Goal: Task Accomplishment & Management: Use online tool/utility

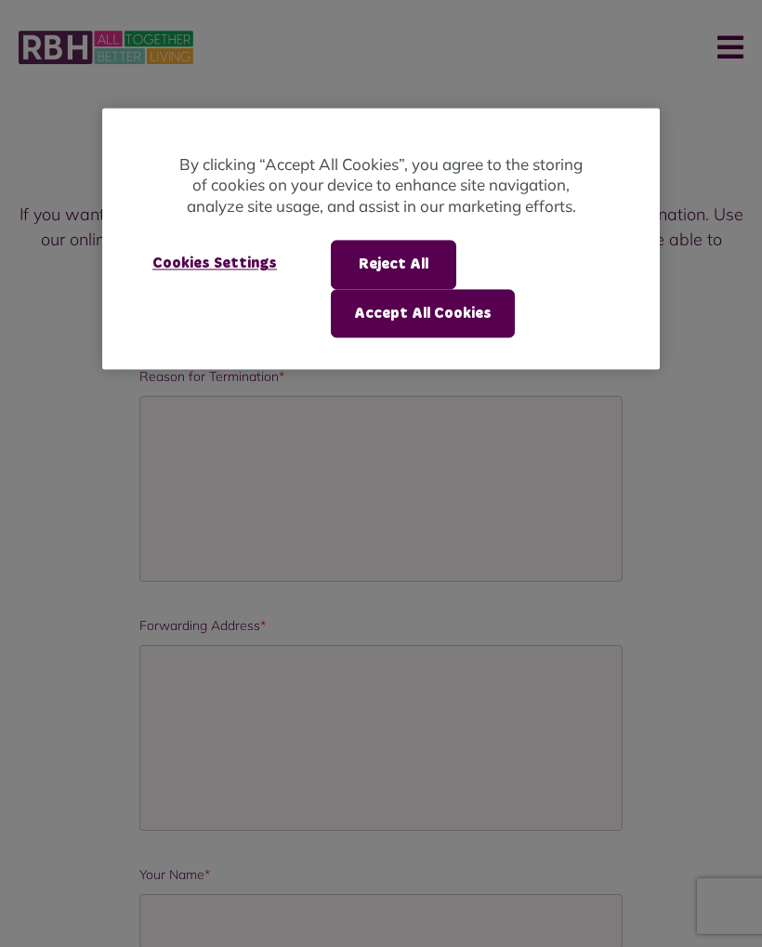
click at [453, 317] on button "Accept All Cookies" at bounding box center [423, 313] width 184 height 48
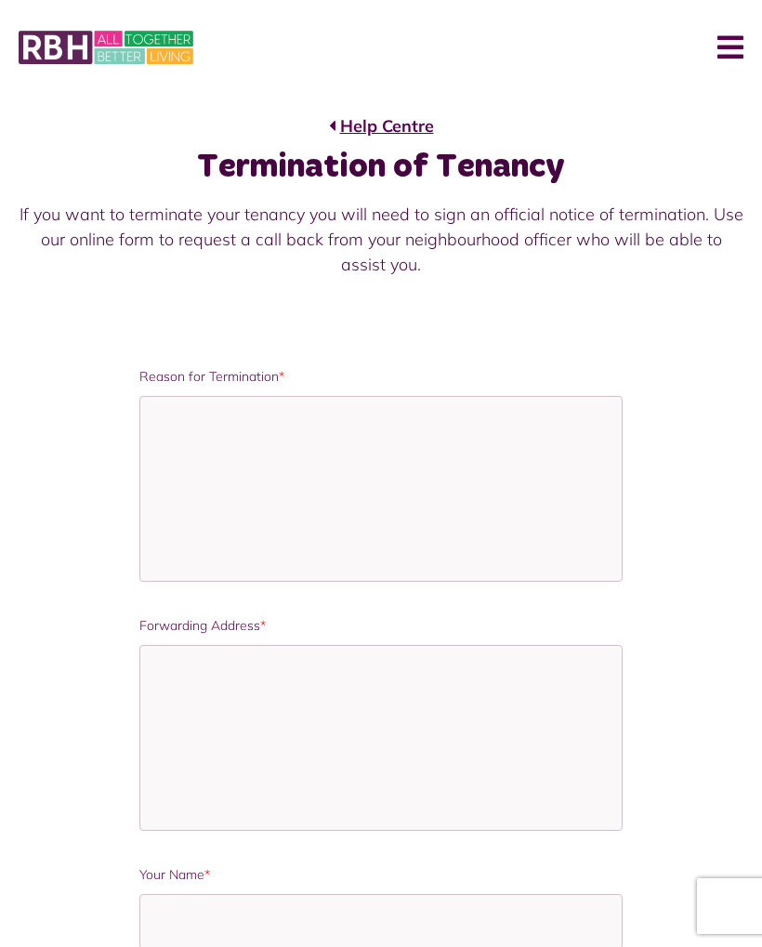
click at [361, 137] on link "Help Centre" at bounding box center [381, 125] width 105 height 25
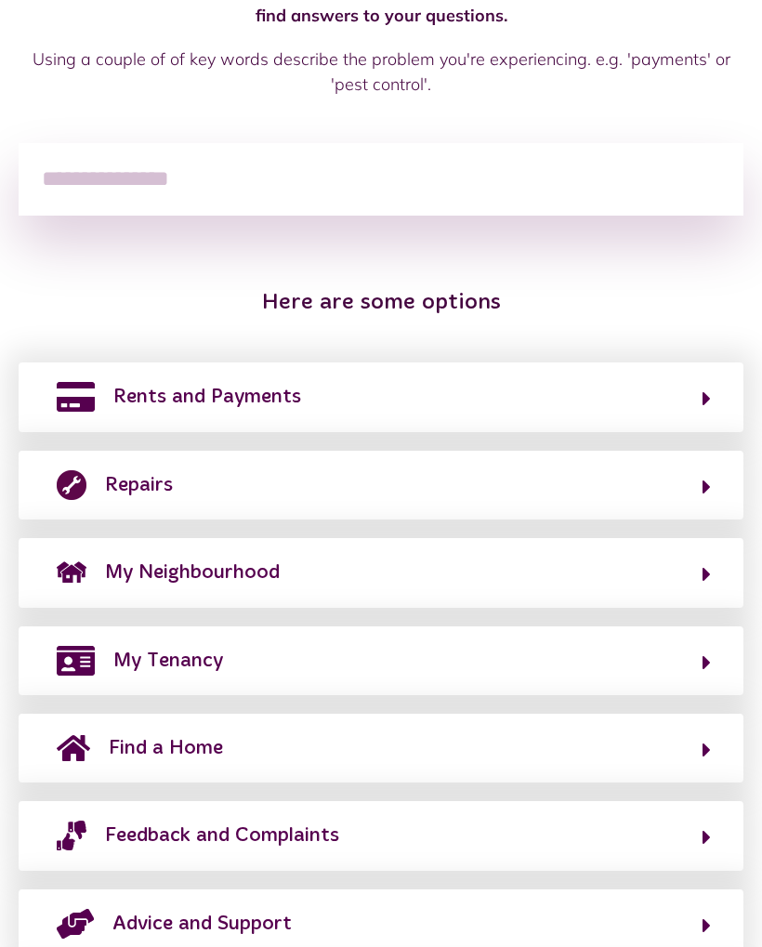
click at [702, 664] on button "My Tenancy" at bounding box center [381, 661] width 660 height 32
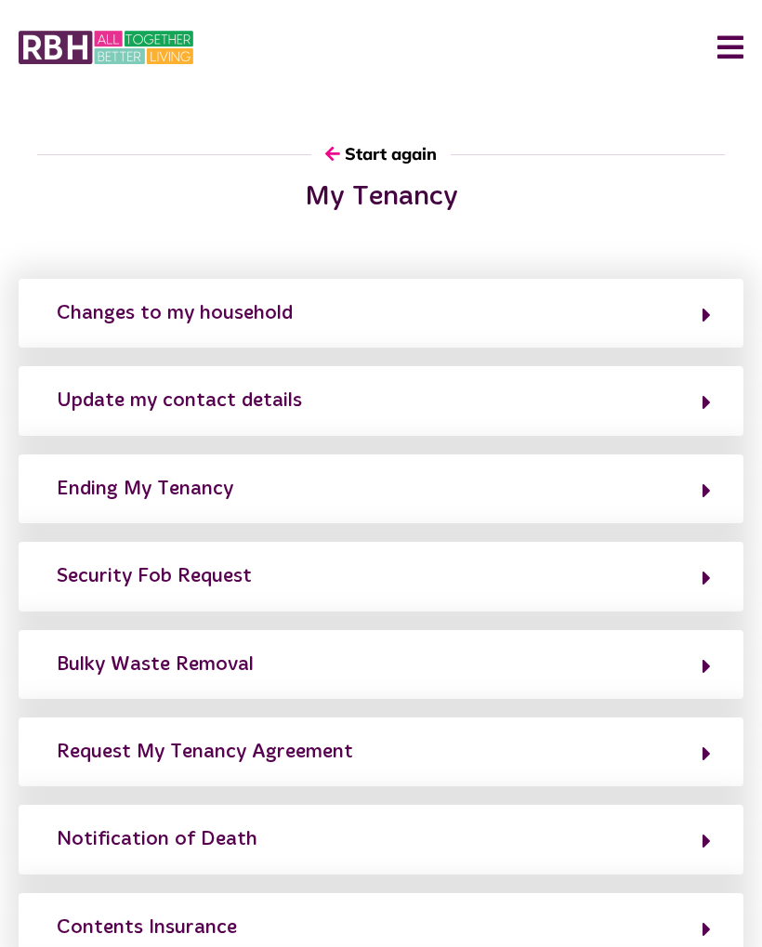
click at [708, 493] on icon "button" at bounding box center [706, 490] width 8 height 22
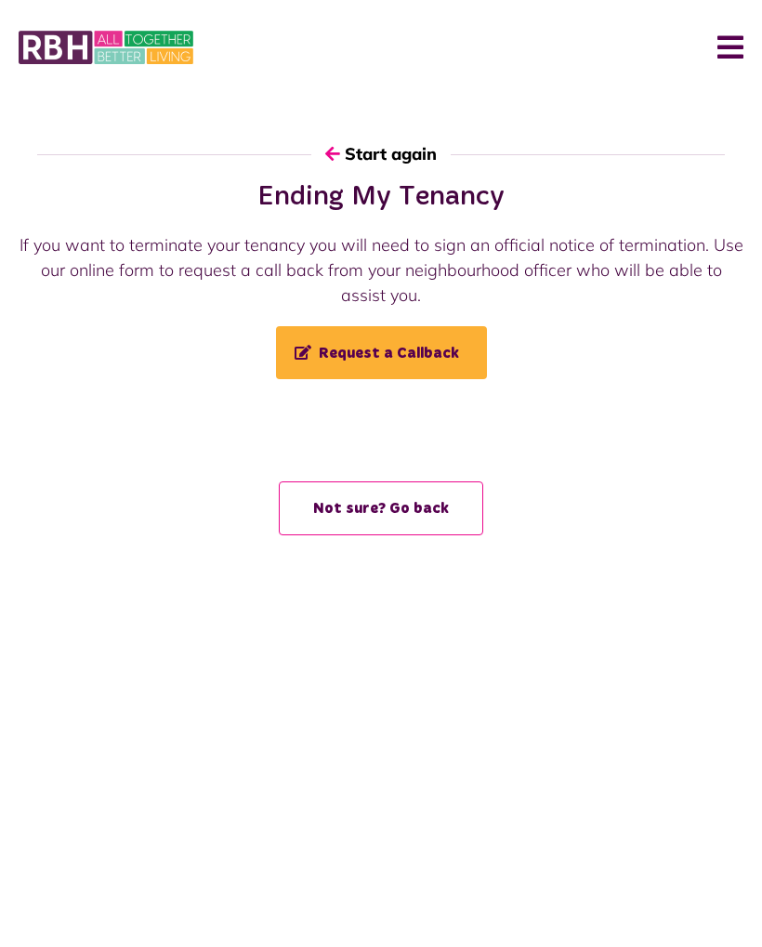
click at [402, 360] on span "Request a Callback" at bounding box center [377, 353] width 164 height 16
click at [418, 516] on button "Not sure? Go back" at bounding box center [381, 508] width 204 height 54
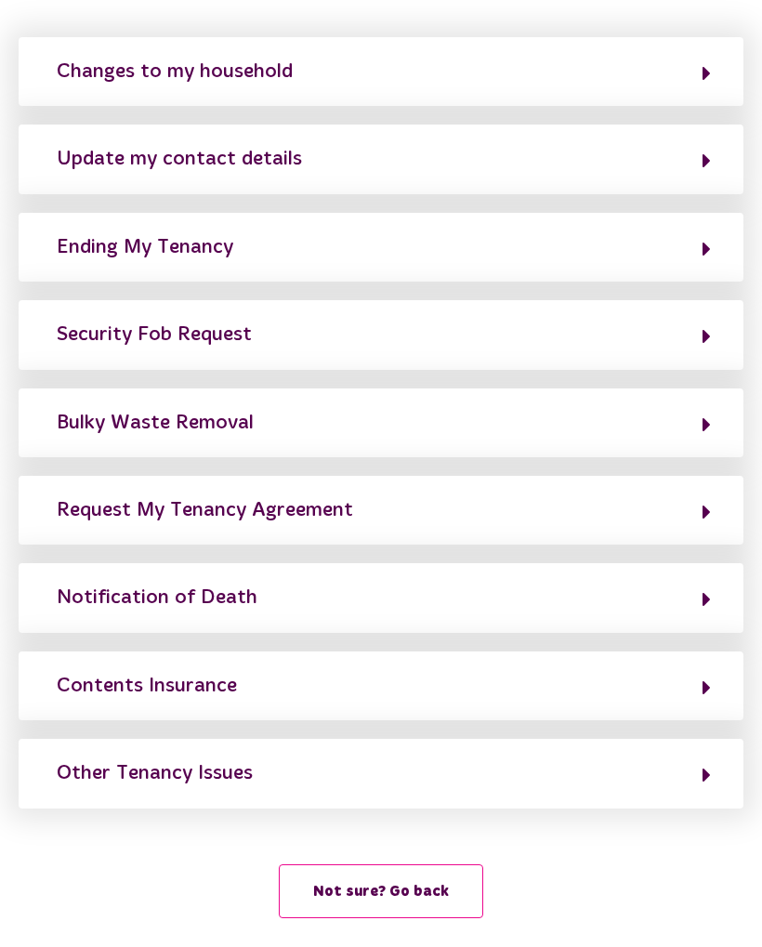
scroll to position [240, 0]
